Goal: Task Accomplishment & Management: Manage account settings

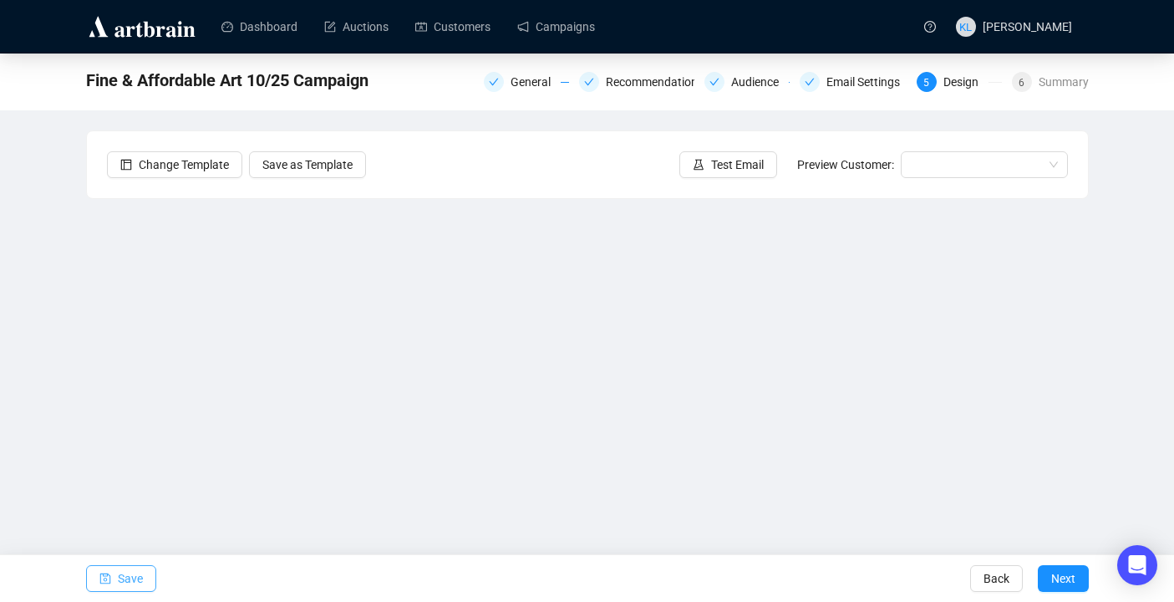
click at [136, 574] on span "Save" at bounding box center [130, 578] width 25 height 47
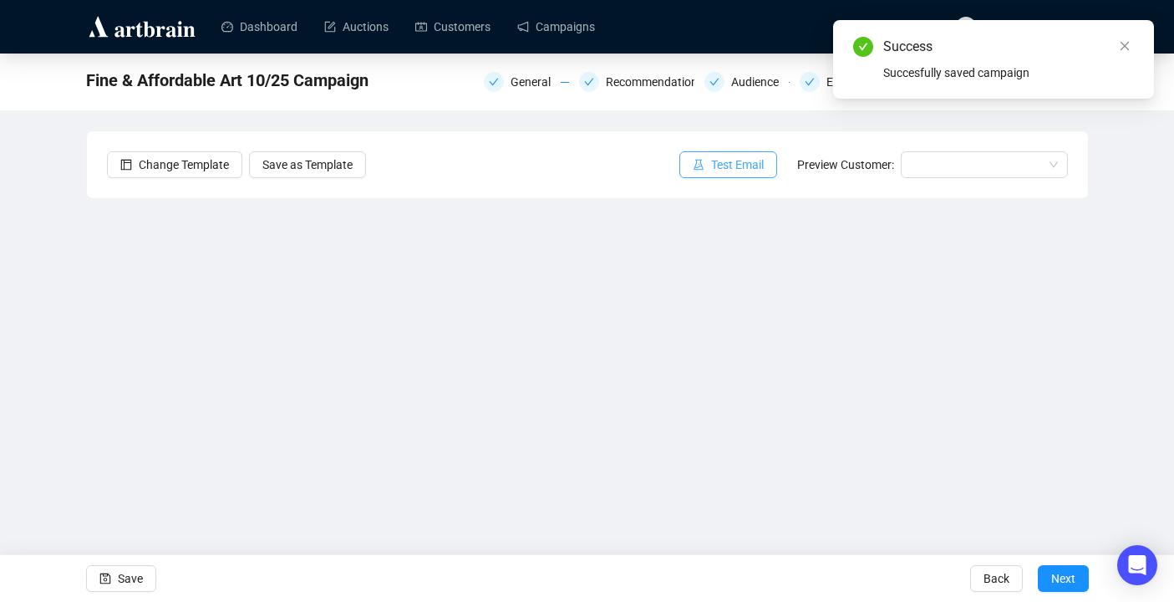
click at [693, 158] on span "button" at bounding box center [699, 164] width 12 height 18
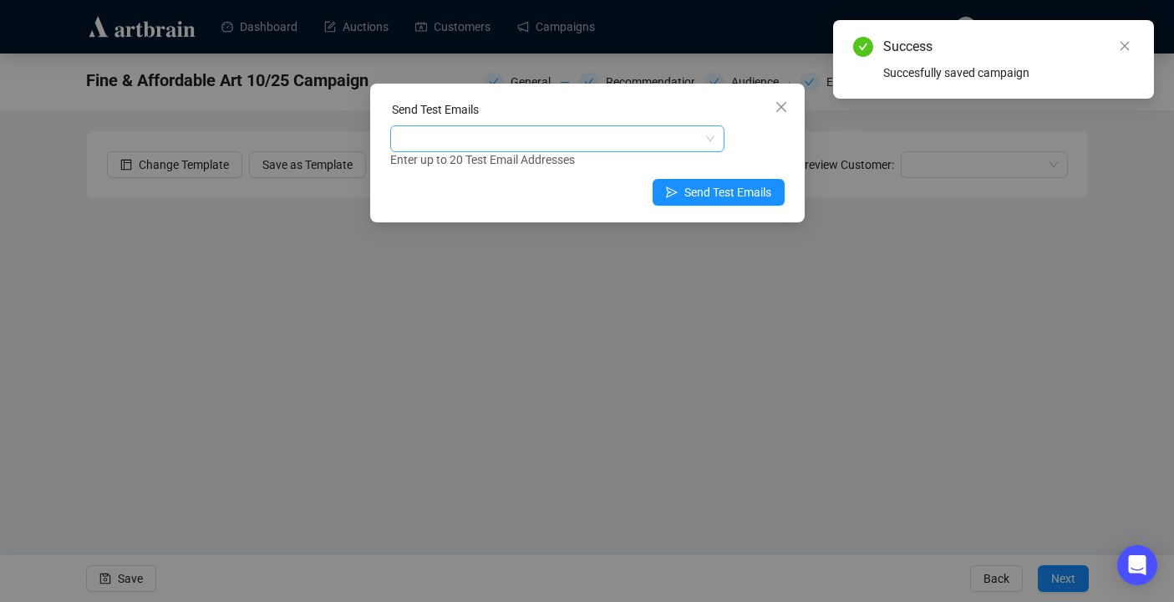
click at [619, 140] on div at bounding box center [549, 138] width 310 height 23
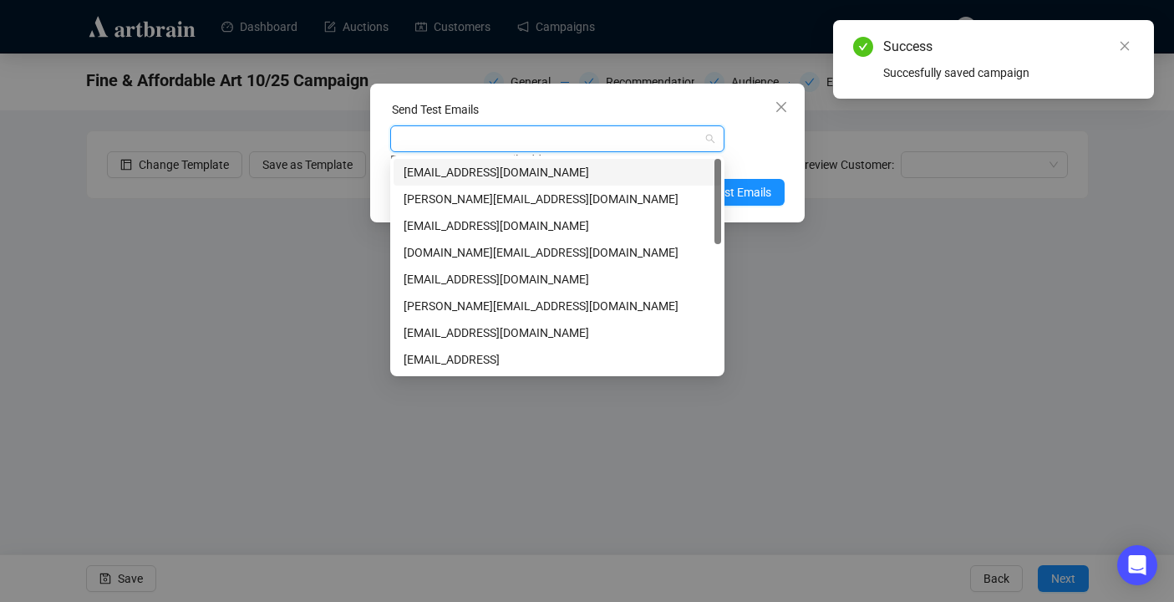
click at [615, 167] on div "[EMAIL_ADDRESS][DOMAIN_NAME]" at bounding box center [558, 172] width 308 height 18
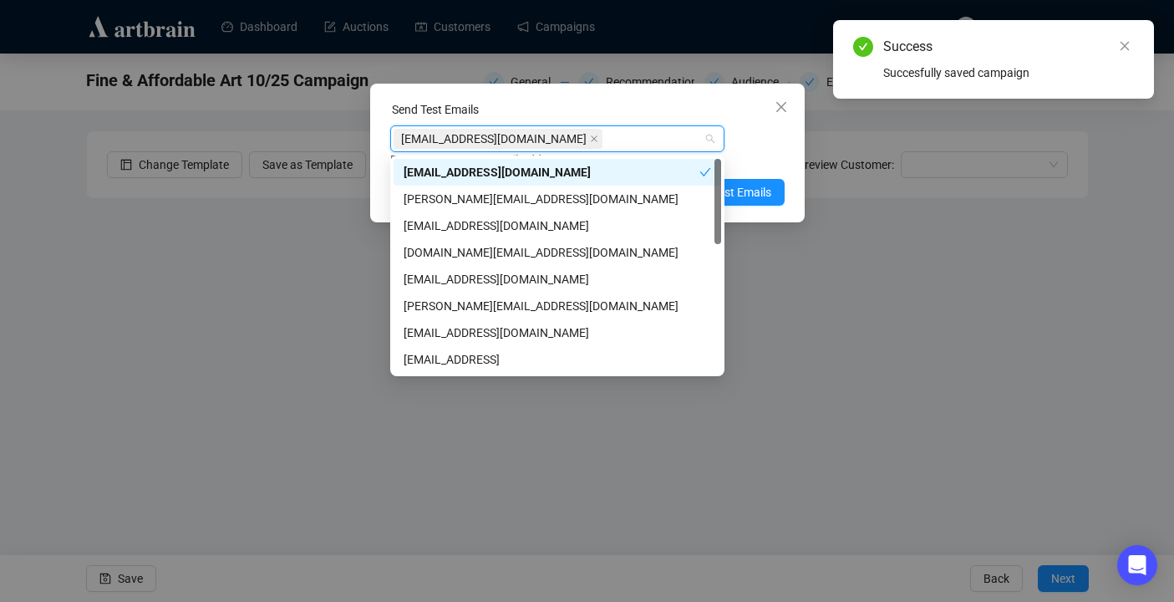
click at [746, 159] on div "Enter up to 20 Test Email Addresses" at bounding box center [587, 159] width 394 height 19
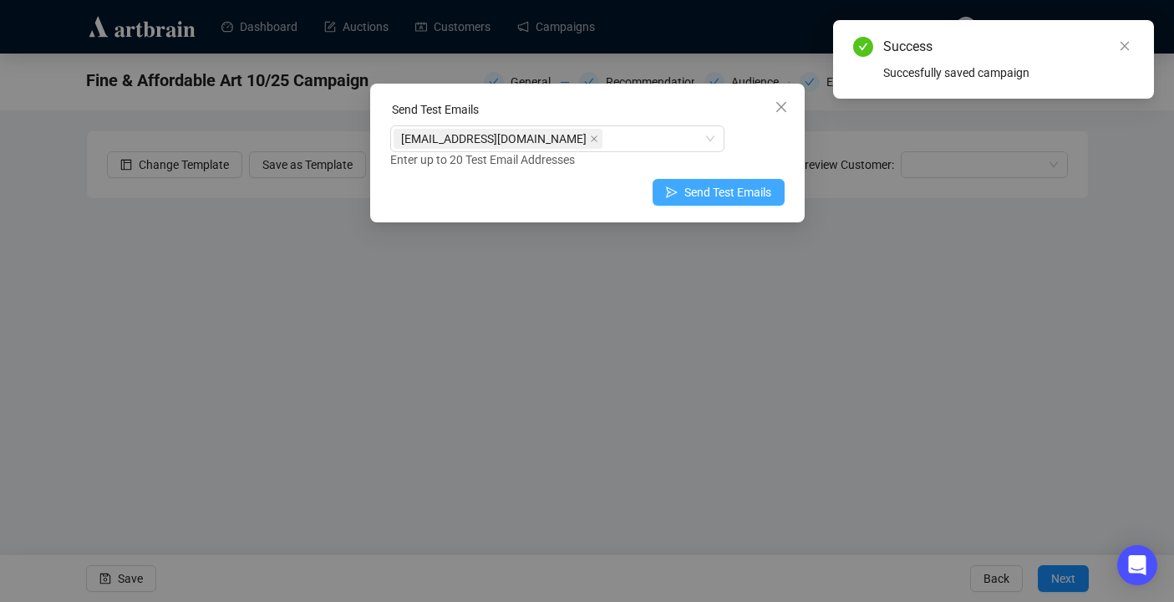
click at [740, 191] on span "Send Test Emails" at bounding box center [727, 192] width 87 height 18
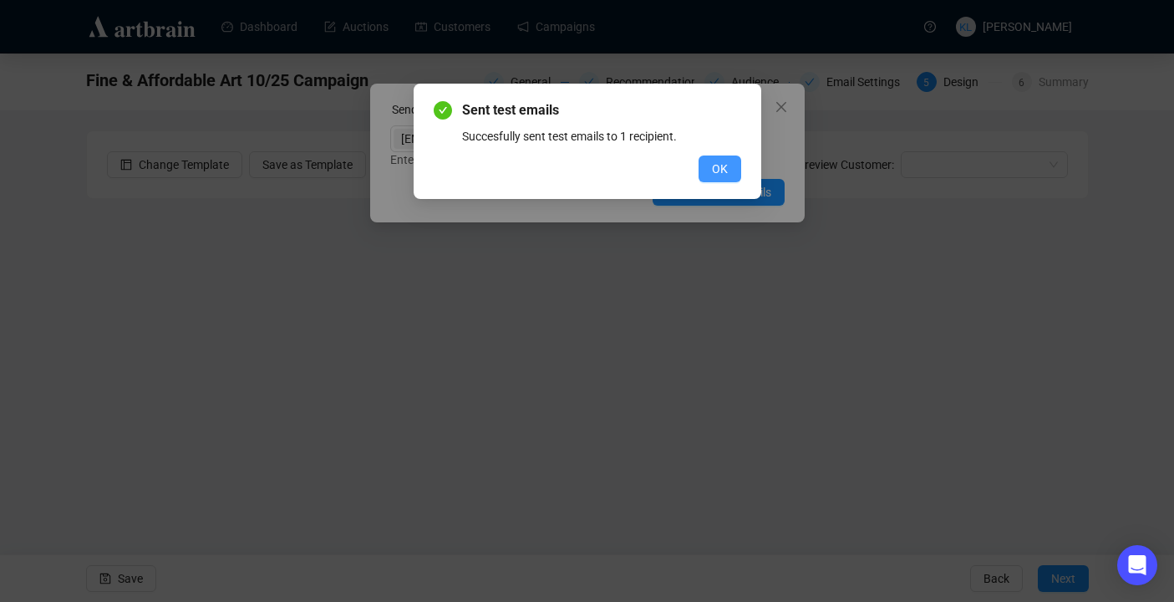
click at [728, 160] on button "OK" at bounding box center [720, 168] width 43 height 27
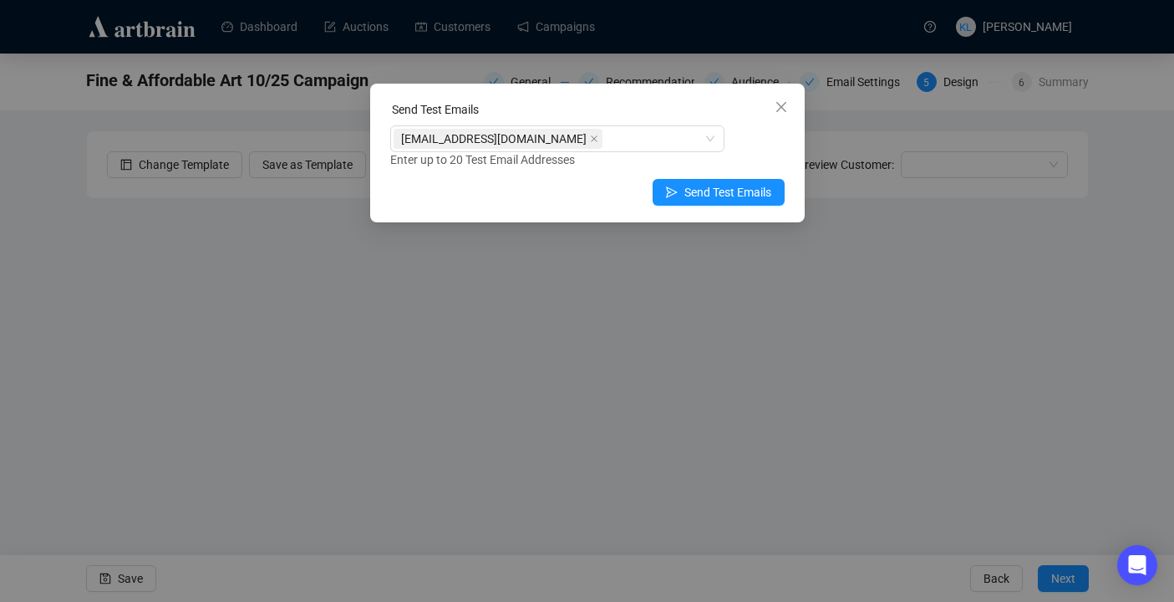
click at [796, 95] on div "Send Test Emails [EMAIL_ADDRESS][DOMAIN_NAME] Enter up to 20 Test Email Address…" at bounding box center [587, 153] width 435 height 139
click at [786, 100] on icon "close" at bounding box center [781, 106] width 13 height 13
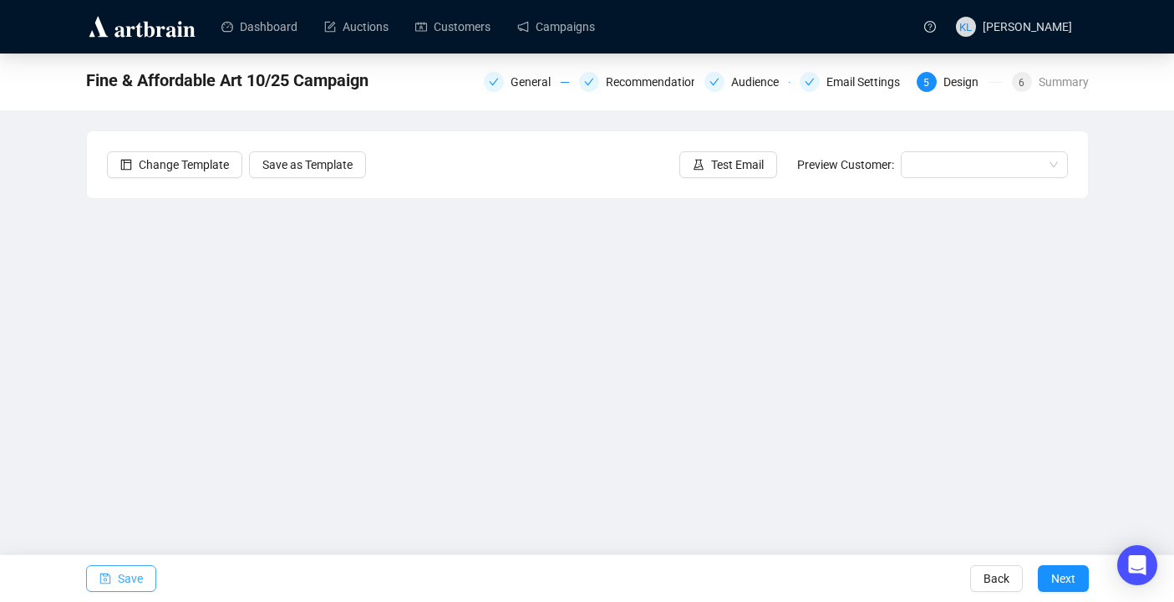
click at [122, 577] on span "Save" at bounding box center [130, 578] width 25 height 47
click at [127, 588] on span "Save" at bounding box center [130, 578] width 25 height 47
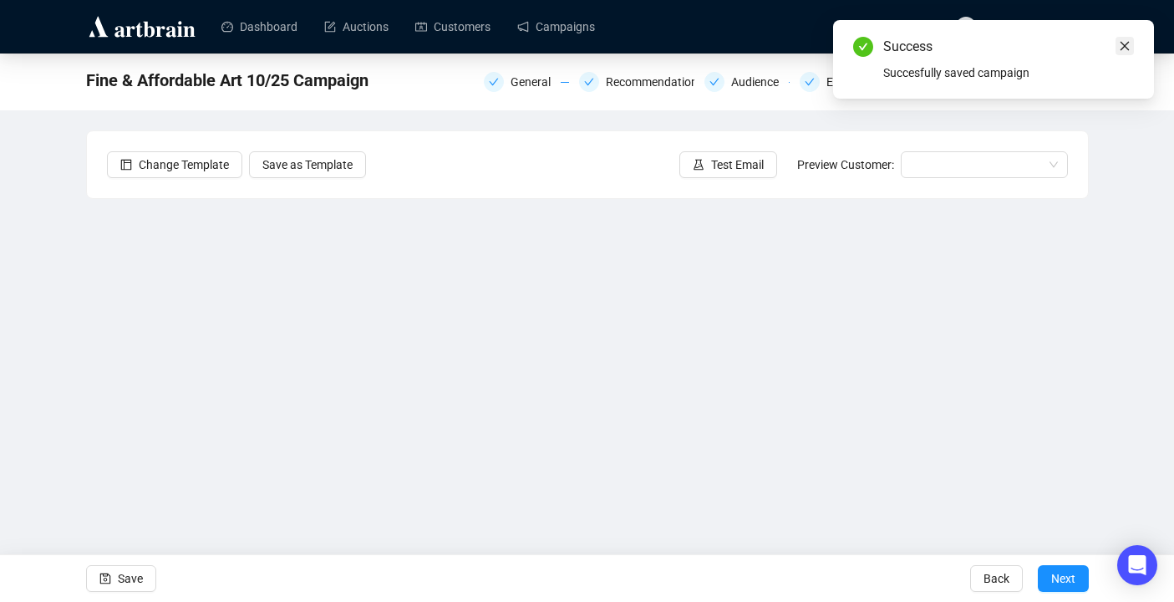
click at [1130, 52] on link "Close" at bounding box center [1125, 46] width 18 height 18
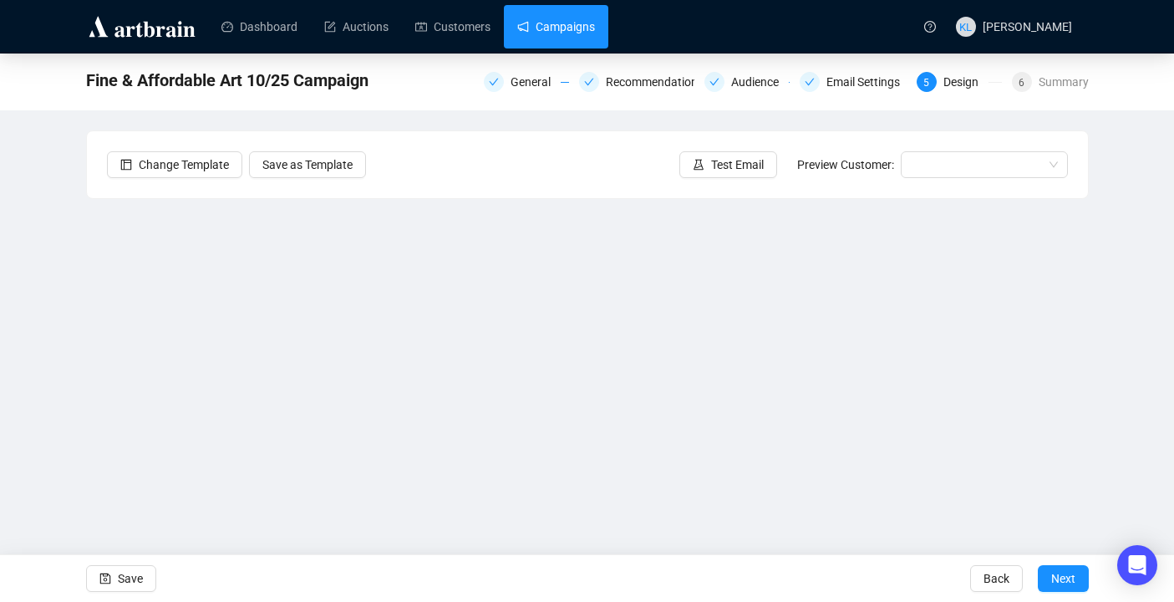
click at [562, 39] on link "Campaigns" at bounding box center [556, 26] width 78 height 43
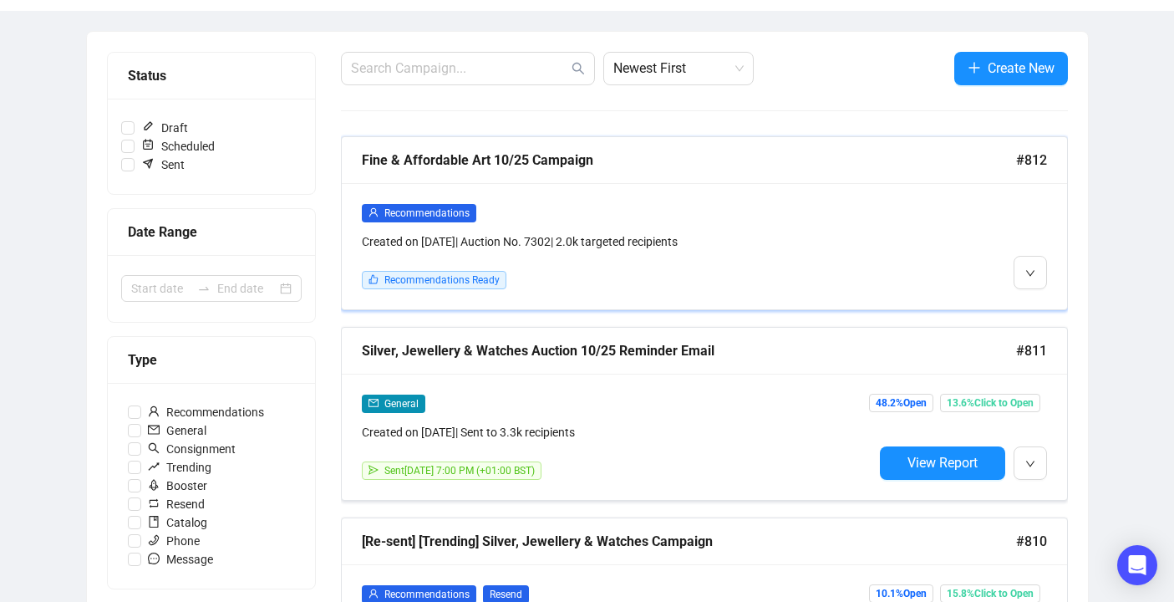
scroll to position [186, 0]
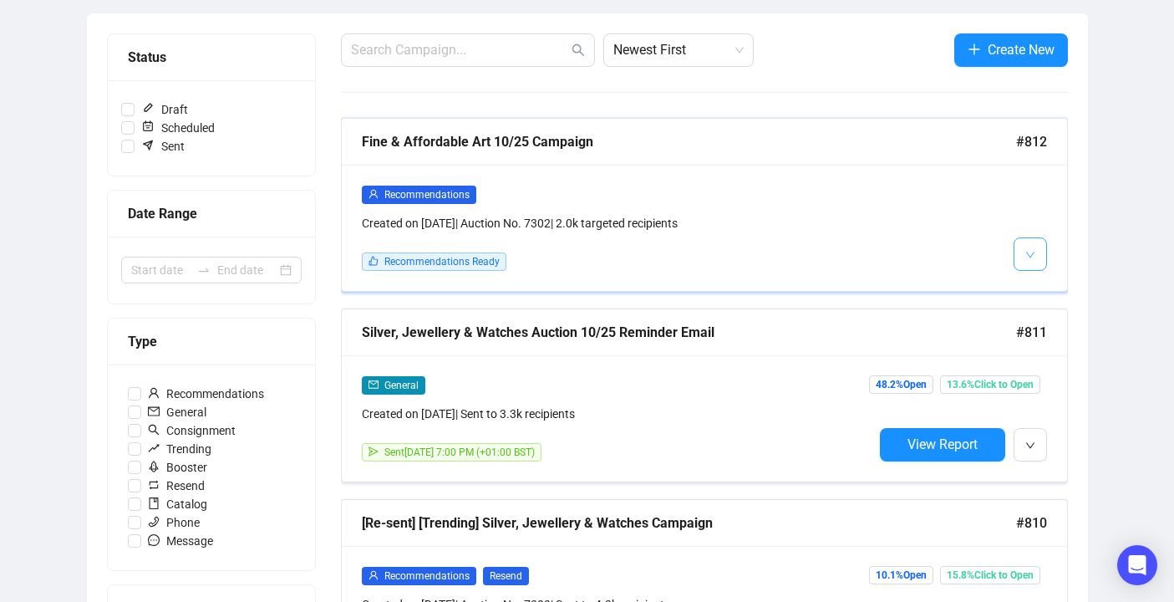
click at [1029, 259] on span "button" at bounding box center [1030, 253] width 10 height 21
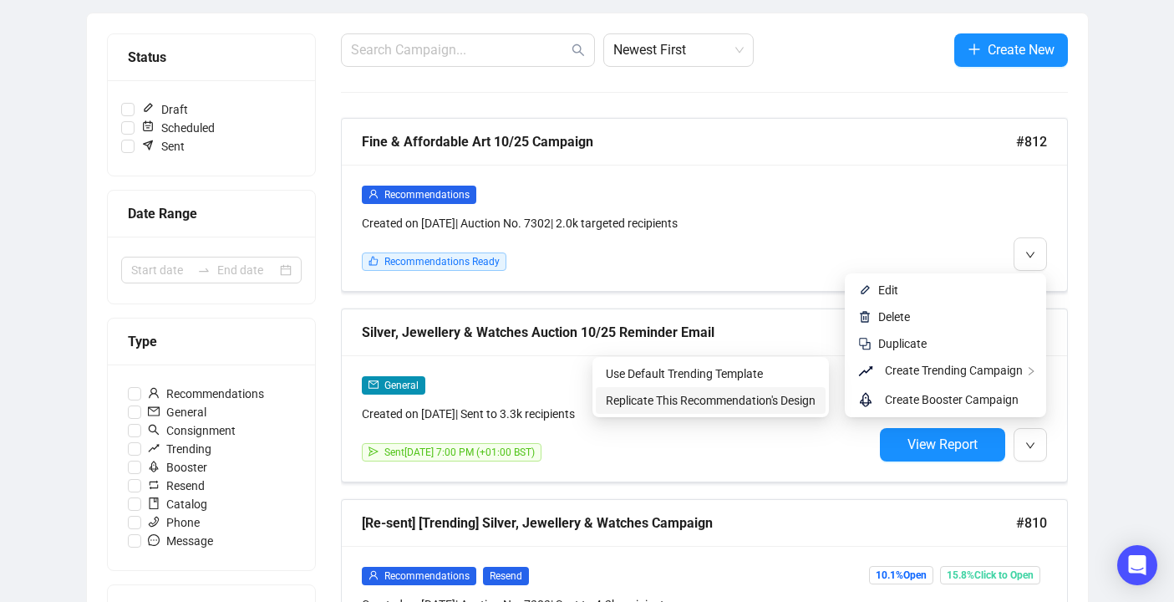
click at [794, 396] on span "Replicate This Recommendation's Design" at bounding box center [711, 400] width 210 height 13
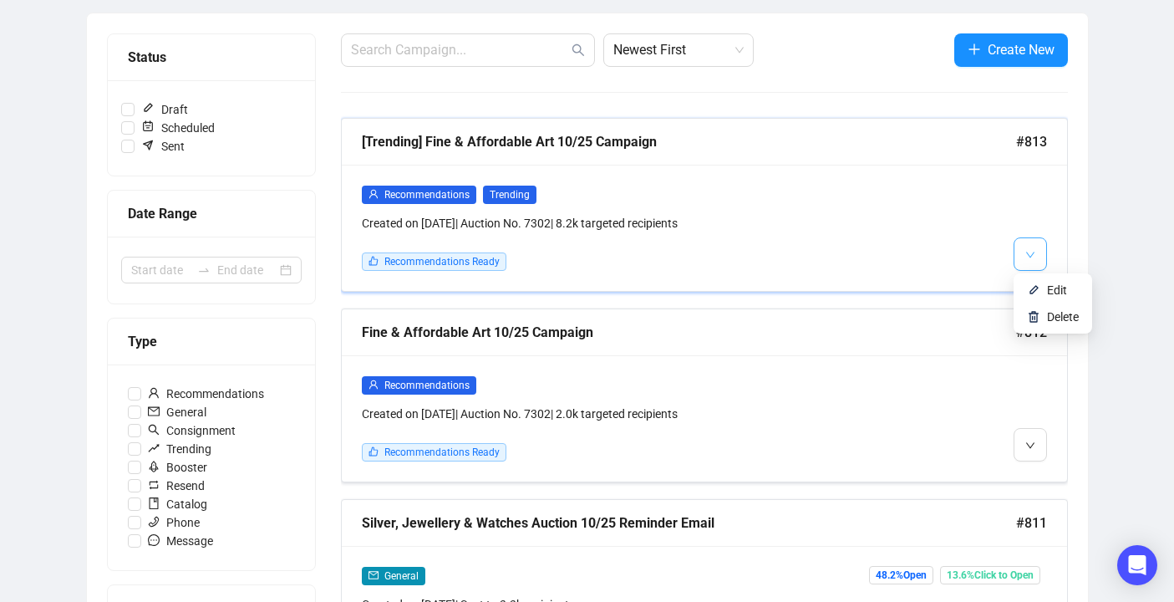
click at [1027, 251] on icon "down" at bounding box center [1030, 255] width 10 height 10
click at [1029, 452] on span "button" at bounding box center [1030, 444] width 10 height 21
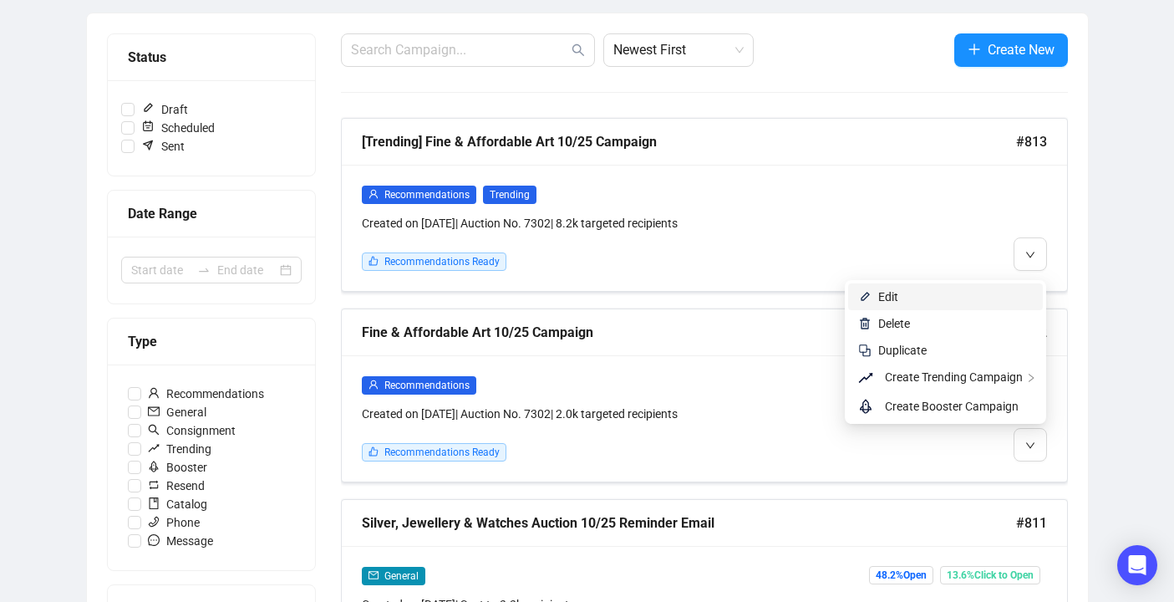
click at [957, 306] on li "Edit" at bounding box center [945, 296] width 195 height 27
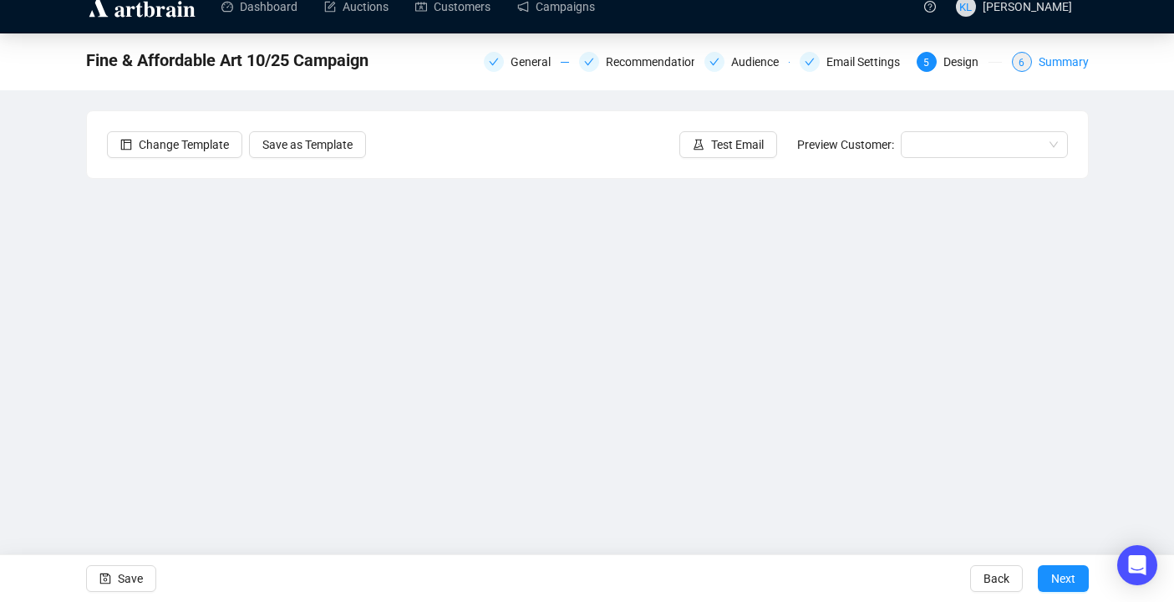
click at [1051, 58] on div "Summary" at bounding box center [1064, 62] width 50 height 20
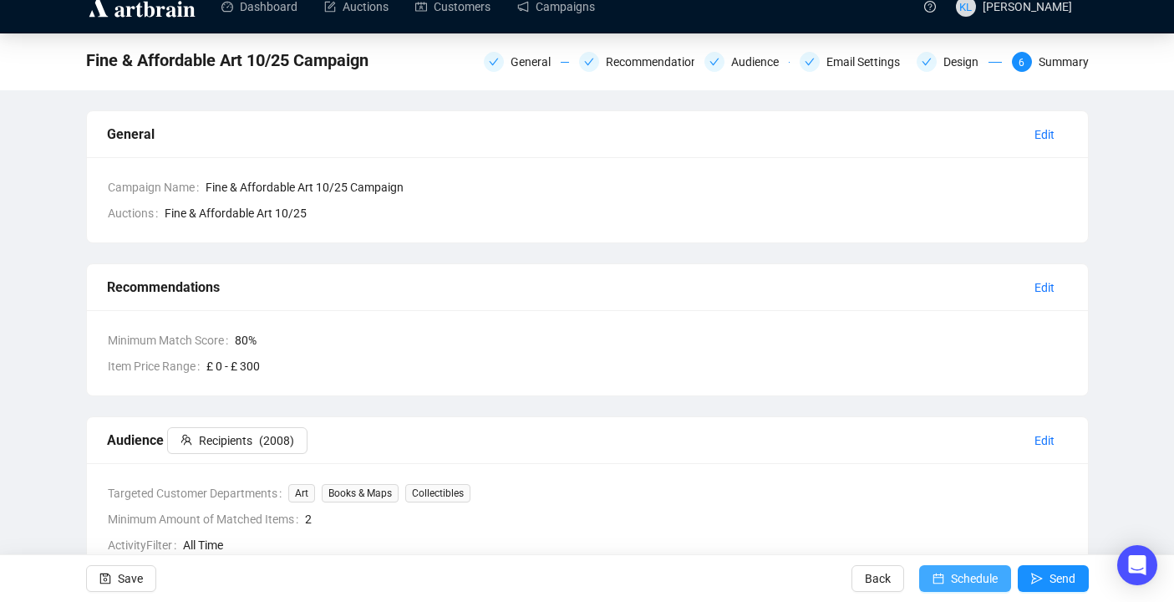
click at [938, 567] on button "Schedule" at bounding box center [965, 578] width 92 height 27
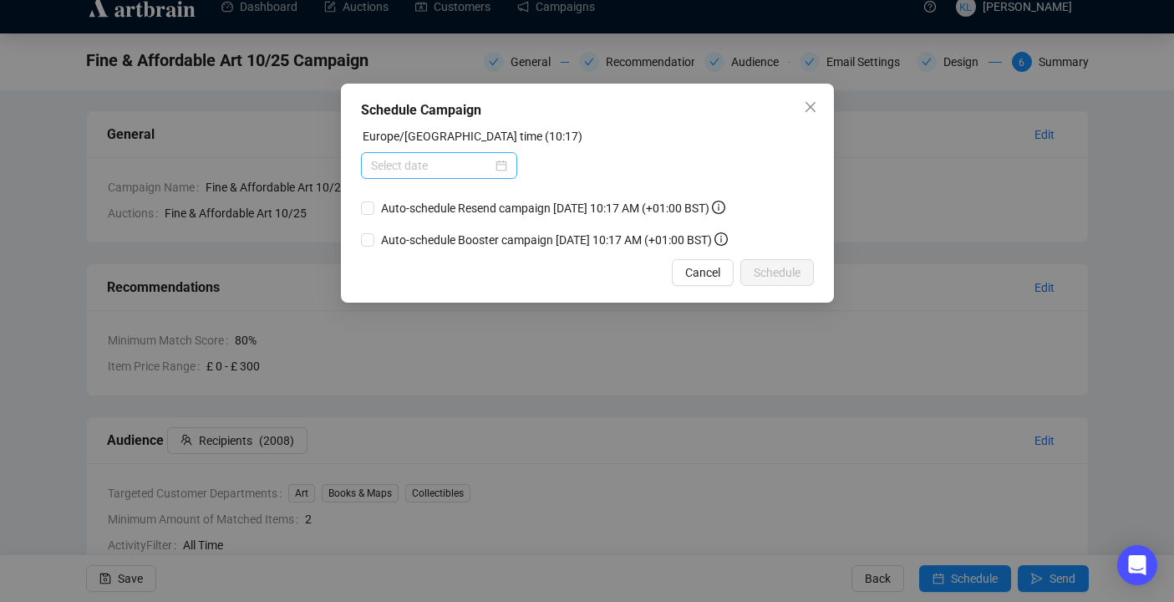
click at [436, 155] on div at bounding box center [439, 165] width 156 height 27
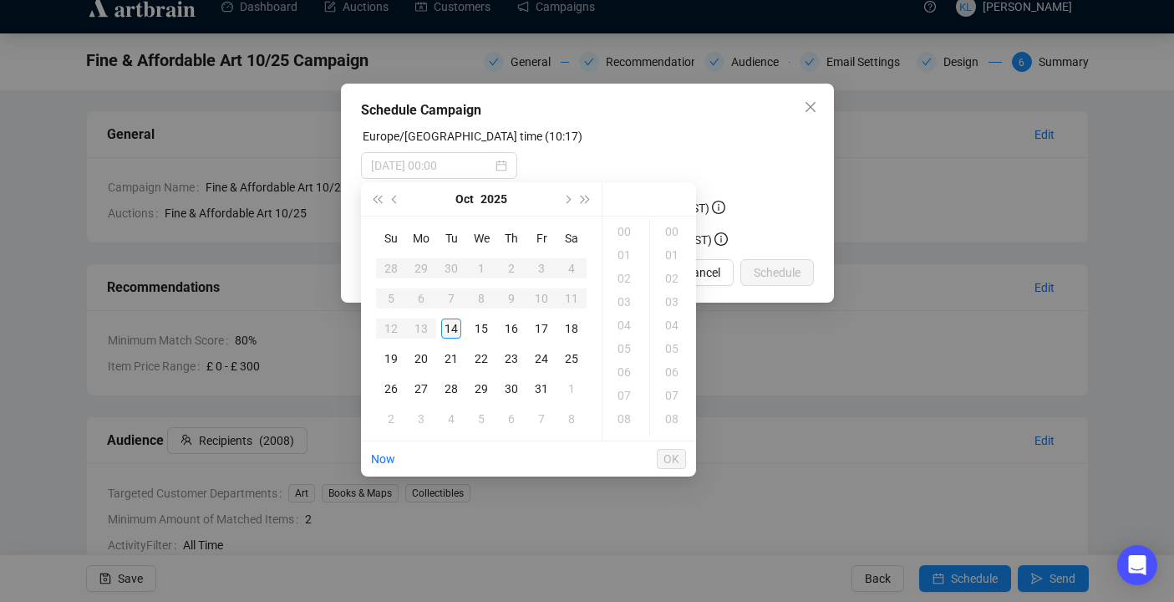
click at [450, 317] on td "14" at bounding box center [451, 328] width 30 height 30
click at [630, 359] on div "19" at bounding box center [626, 363] width 40 height 23
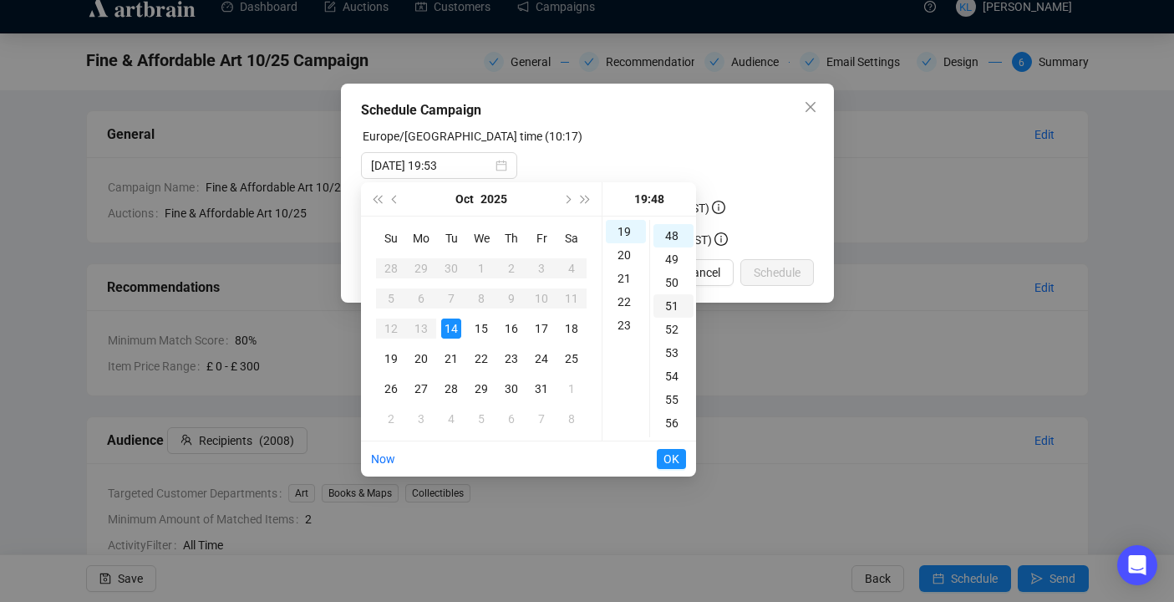
scroll to position [1123, 0]
click at [677, 321] on div "30" at bounding box center [674, 324] width 40 height 23
type input "[DATE] 19:30"
click at [675, 451] on span "OK" at bounding box center [672, 459] width 16 height 32
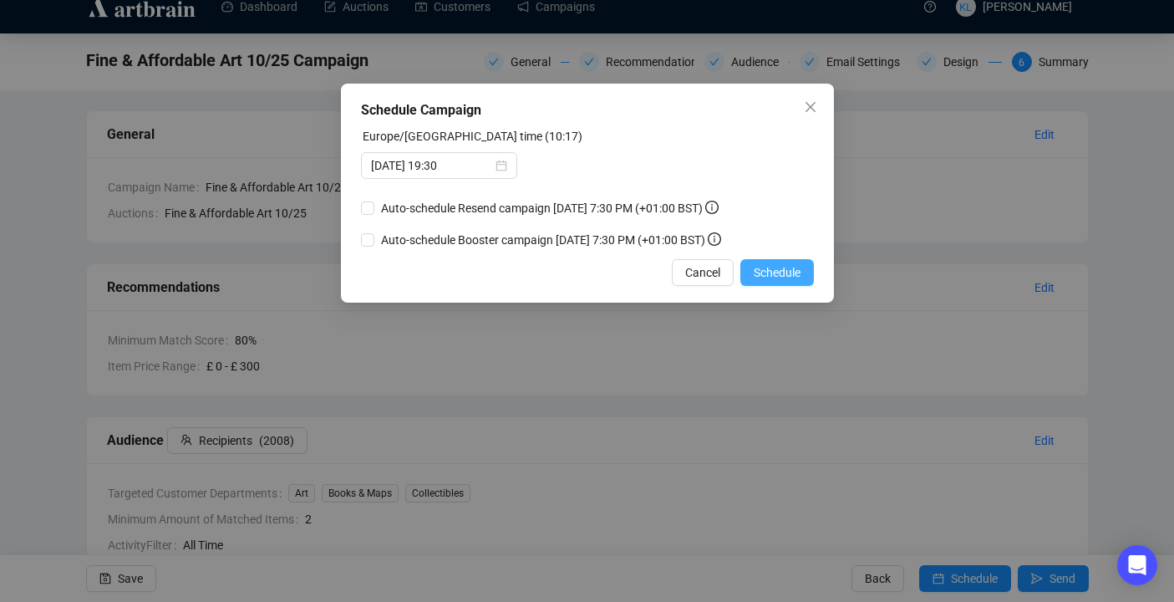
click at [781, 275] on span "Schedule" at bounding box center [777, 272] width 47 height 18
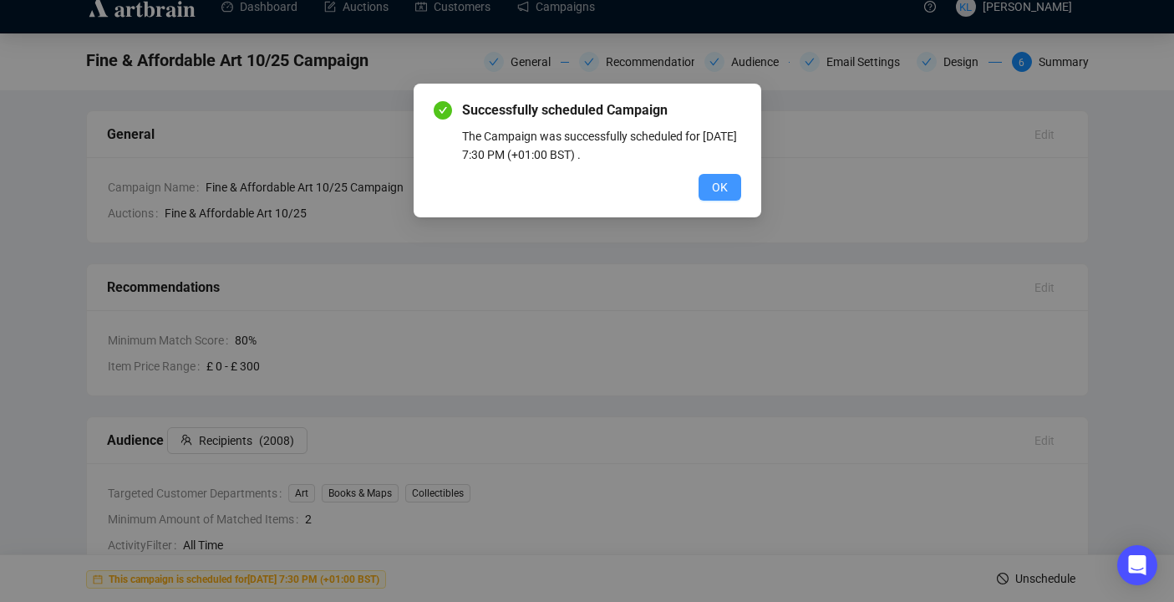
click at [713, 192] on span "OK" at bounding box center [720, 187] width 16 height 18
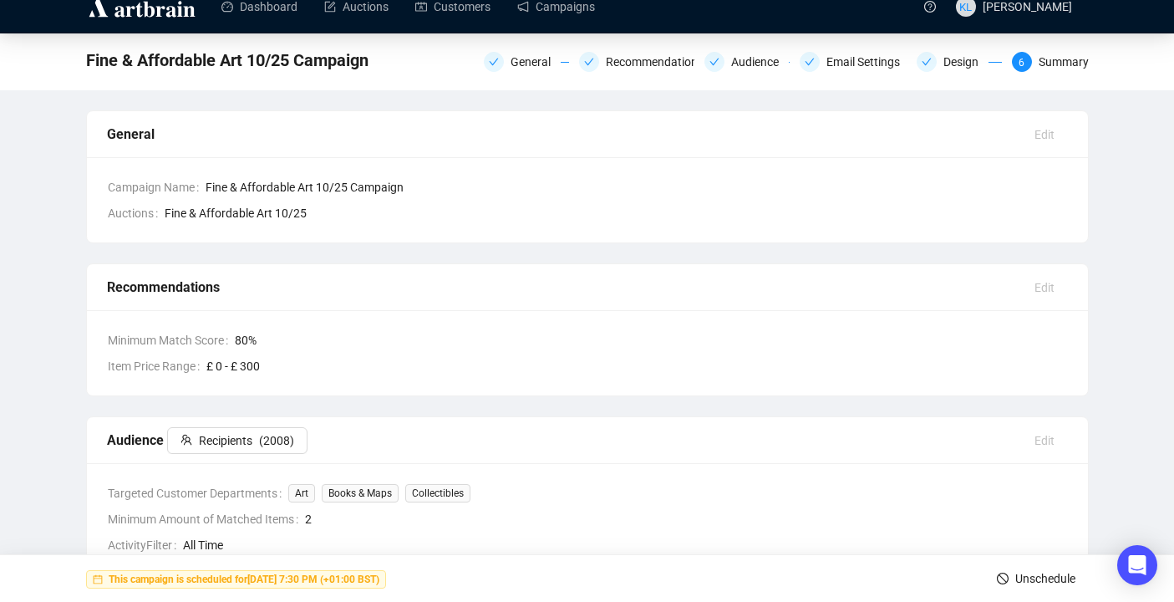
scroll to position [0, 0]
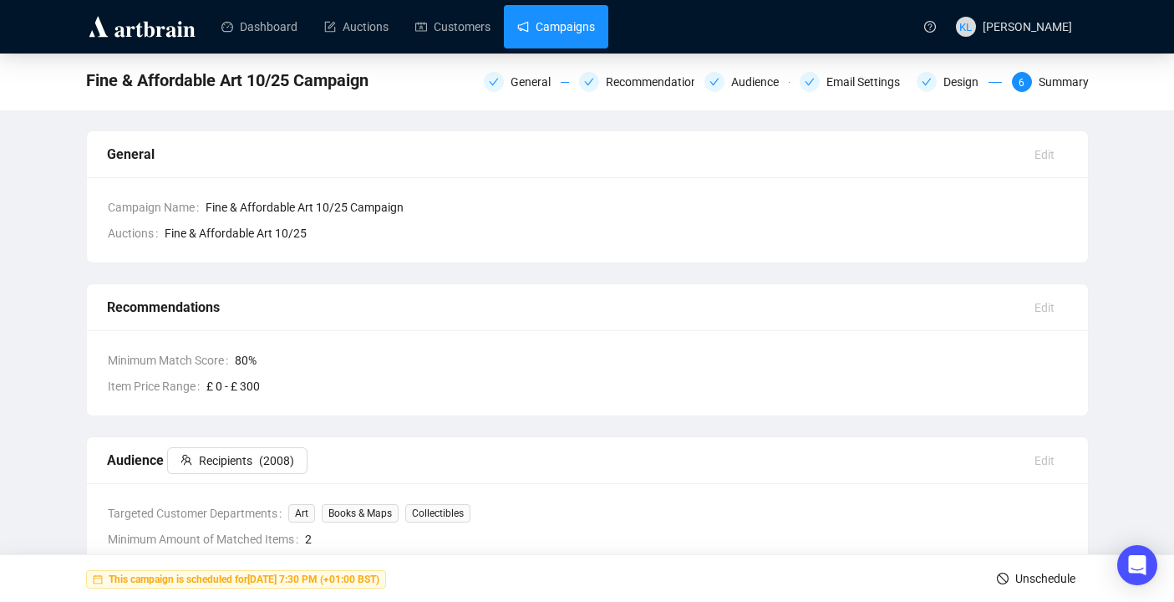
click at [552, 15] on link "Campaigns" at bounding box center [556, 26] width 78 height 43
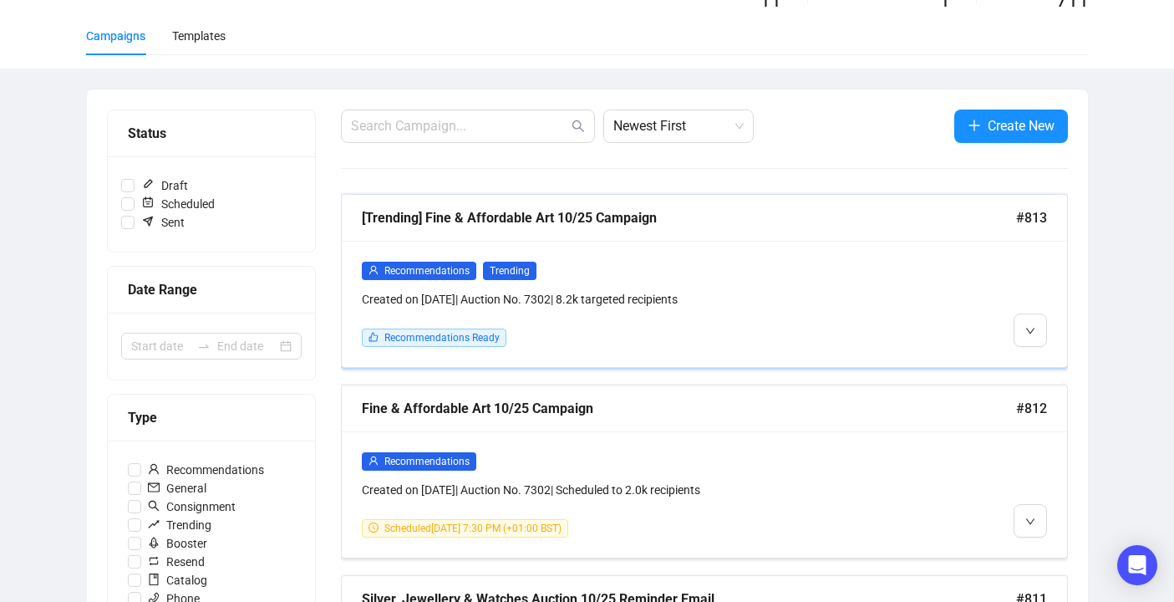
scroll to position [136, 0]
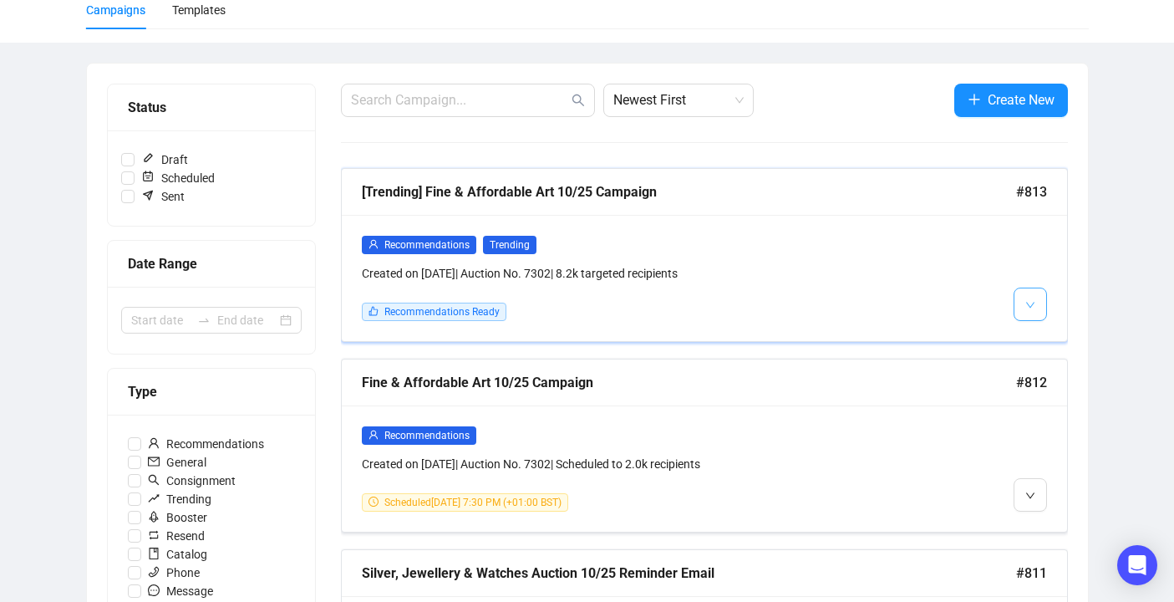
click at [1019, 307] on button "button" at bounding box center [1030, 303] width 33 height 33
click at [1031, 340] on img at bounding box center [1033, 339] width 13 height 13
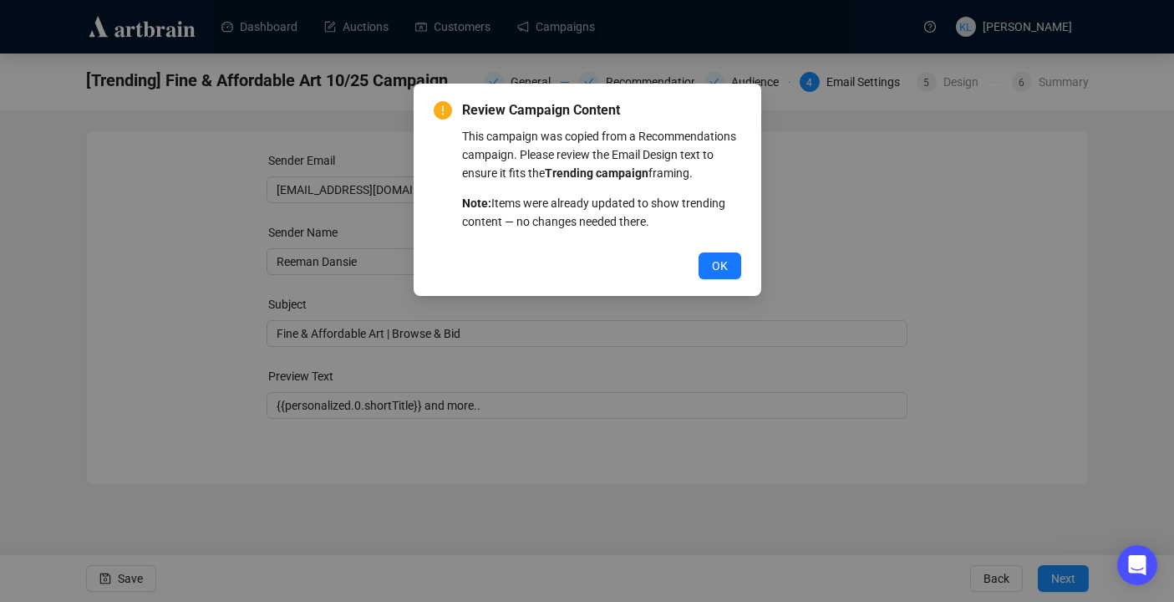
click at [720, 296] on div "Review Campaign Content This campaign was copied from a Recommendations campaig…" at bounding box center [588, 190] width 348 height 212
click at [715, 275] on span "OK" at bounding box center [720, 266] width 16 height 18
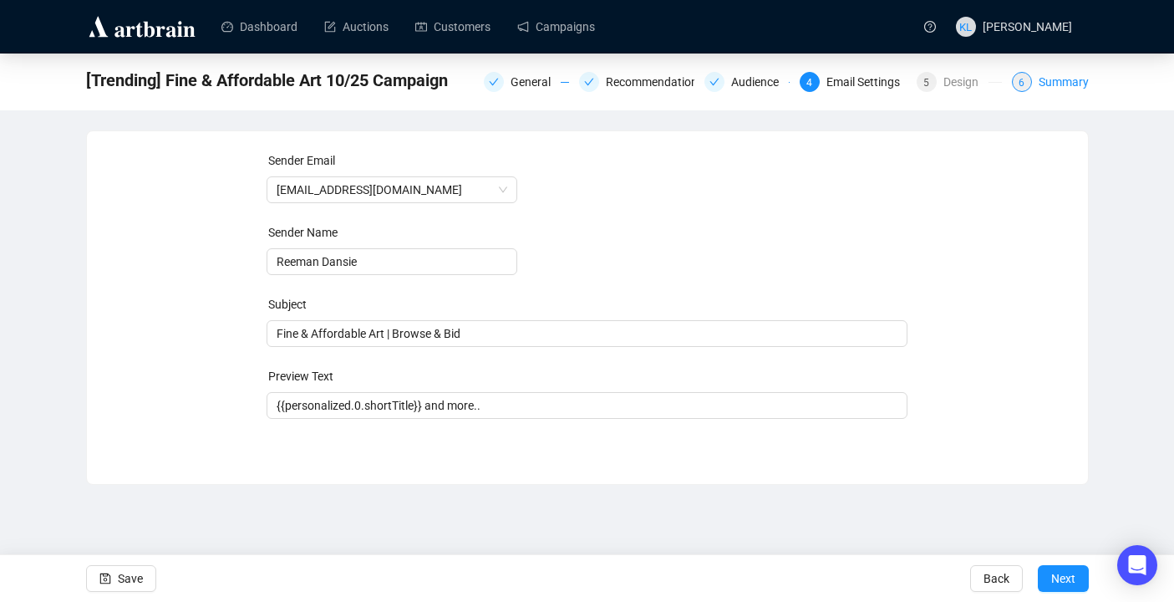
click at [1019, 90] on div "6" at bounding box center [1022, 82] width 20 height 20
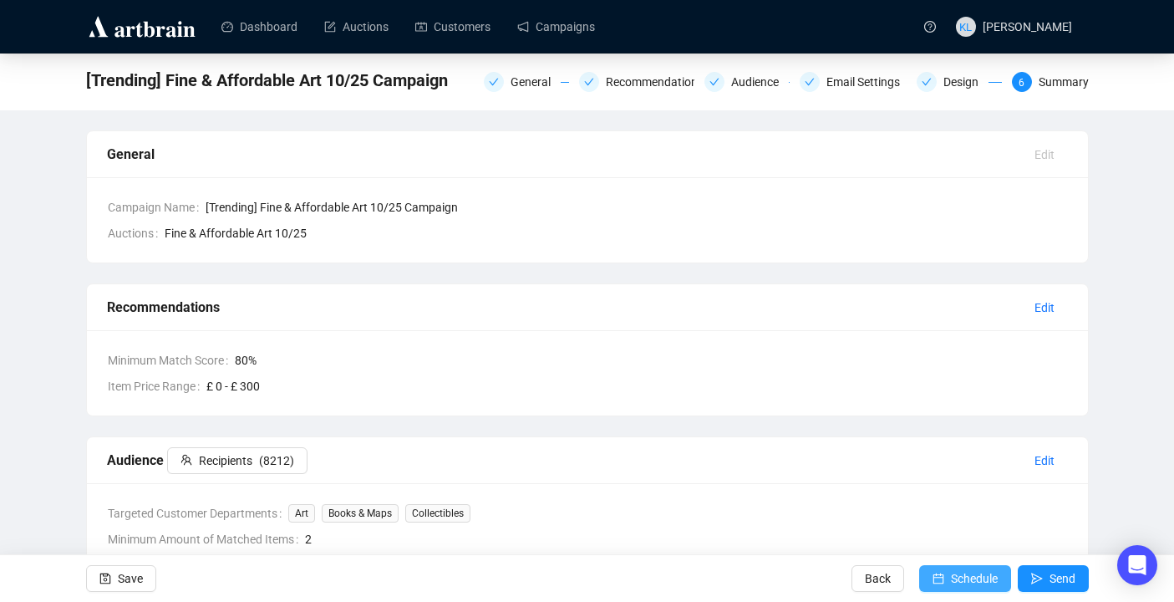
click at [937, 579] on icon "calendar" at bounding box center [938, 578] width 11 height 11
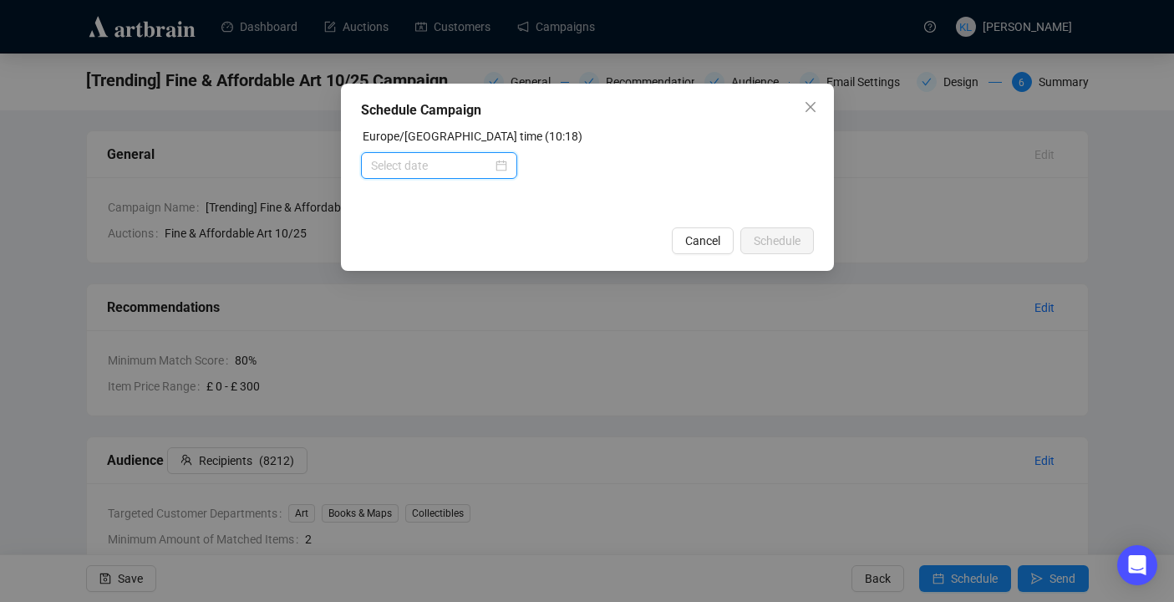
click at [466, 170] on input at bounding box center [431, 165] width 121 height 18
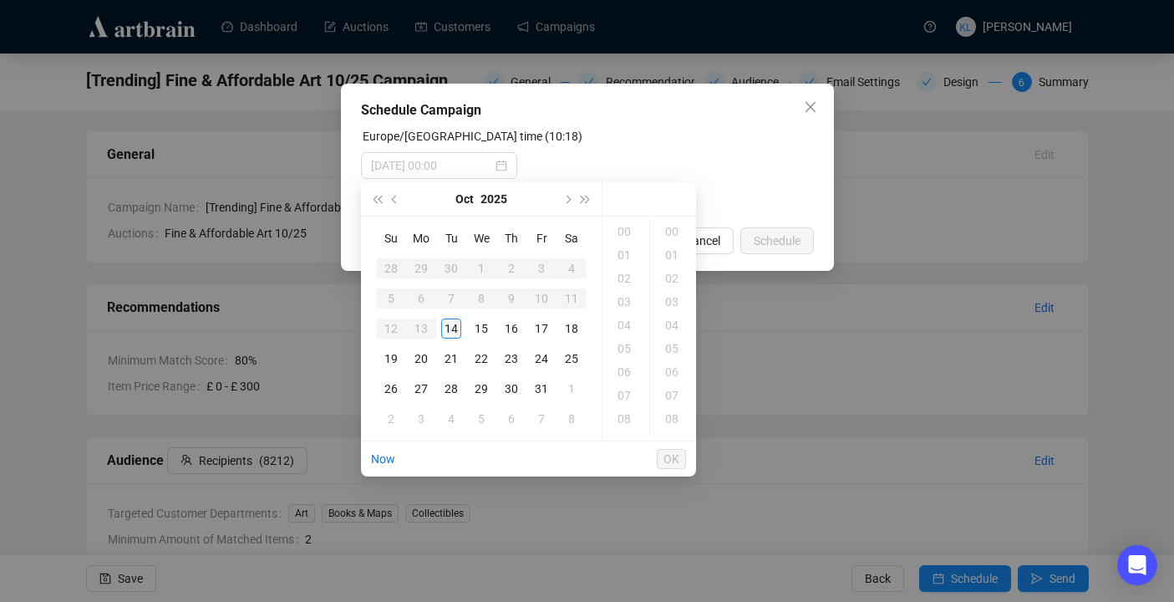
click at [450, 325] on div "14" at bounding box center [451, 328] width 20 height 20
click at [619, 379] on div "19" at bounding box center [626, 378] width 40 height 23
click at [675, 265] on div "30" at bounding box center [674, 258] width 40 height 23
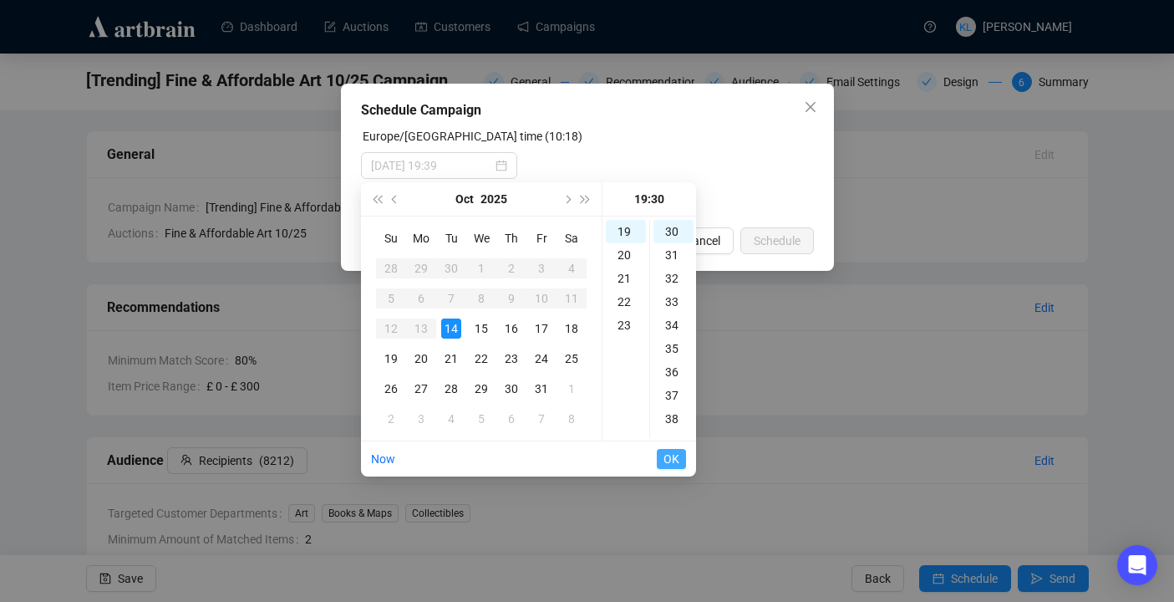
type input "[DATE] 19:30"
click at [672, 452] on span "OK" at bounding box center [672, 459] width 16 height 32
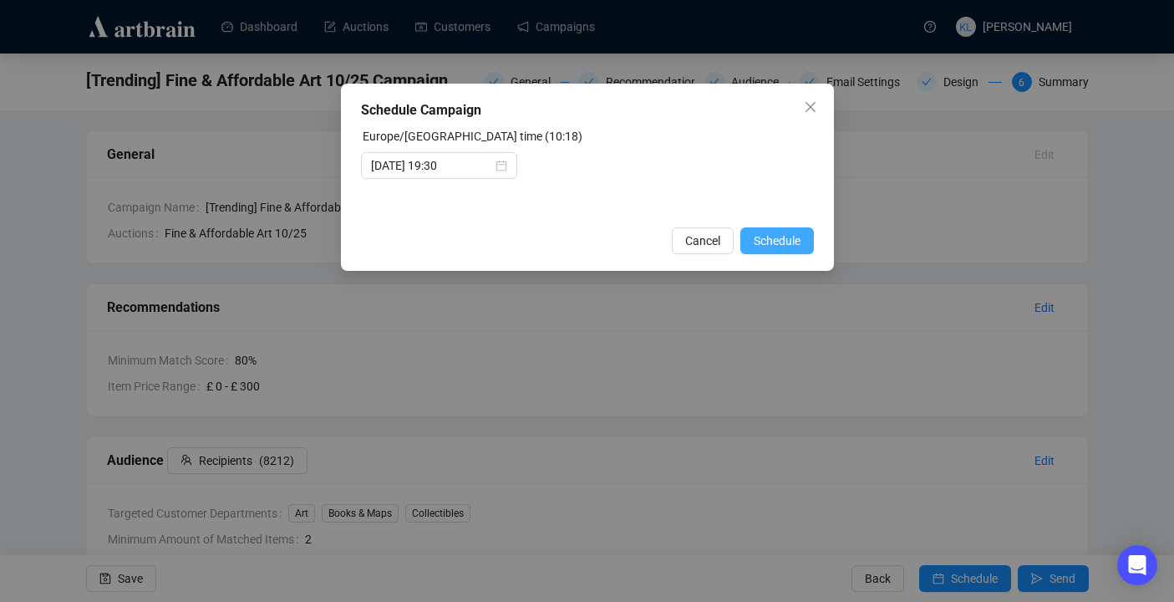
click at [789, 238] on span "Schedule" at bounding box center [777, 240] width 47 height 18
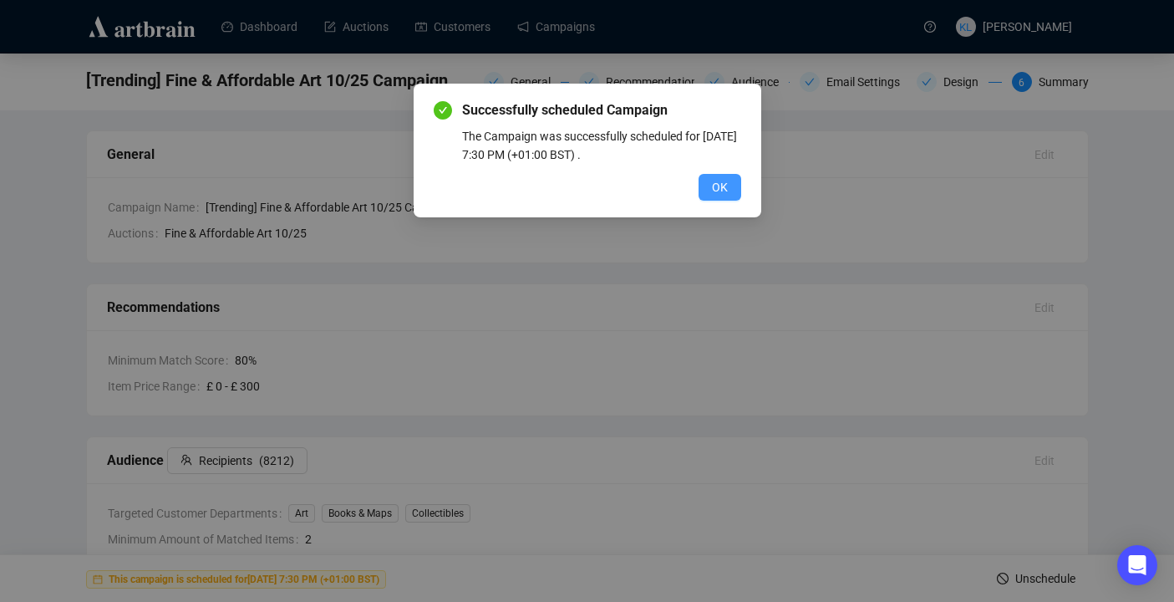
click at [722, 191] on span "OK" at bounding box center [720, 187] width 16 height 18
